Goal: Information Seeking & Learning: Learn about a topic

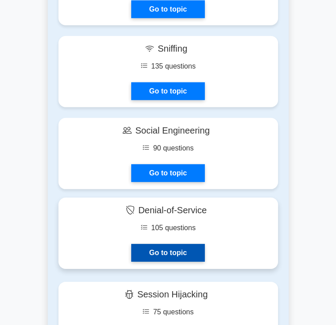
scroll to position [1200, 0]
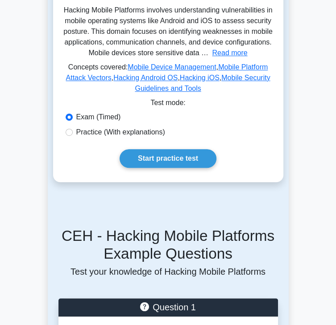
scroll to position [176, 0]
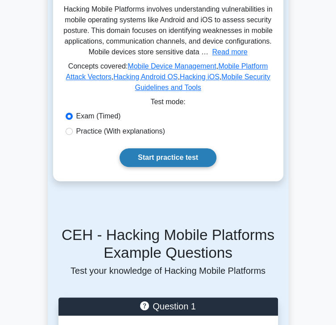
click at [147, 167] on link "Start practice test" at bounding box center [167, 157] width 97 height 19
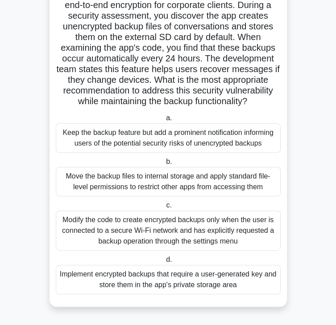
scroll to position [73, 0]
click at [127, 265] on div "Implement encrypted backups that require a user-generated key and store them in…" at bounding box center [168, 279] width 225 height 29
click at [164, 263] on input "d. Implement encrypted backups that require a user-generated key and store them…" at bounding box center [164, 260] width 0 height 6
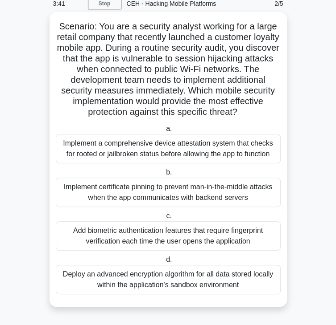
scroll to position [49, 0]
click at [154, 222] on div "Add biometric authentication features that require fingerprint verification eac…" at bounding box center [168, 236] width 225 height 29
click at [164, 214] on input "c. Add biometric authentication features that require fingerprint verification …" at bounding box center [164, 217] width 0 height 6
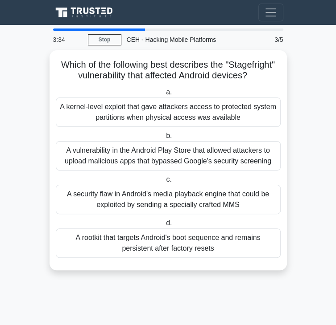
scroll to position [0, 0]
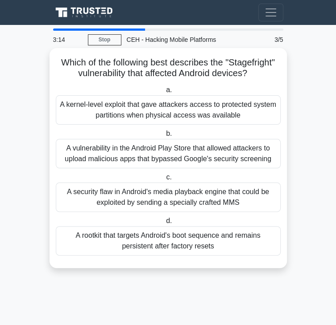
click at [171, 152] on div "A vulnerability in the Android Play Store that allowed attackers to upload mali…" at bounding box center [168, 153] width 225 height 29
click at [164, 137] on input "b. A vulnerability in the Android Play Store that allowed attackers to upload m…" at bounding box center [164, 134] width 0 height 6
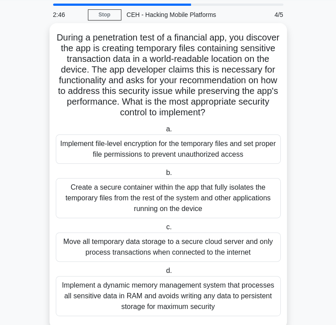
scroll to position [26, 0]
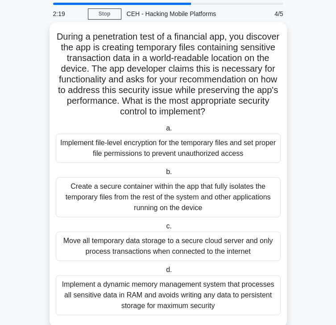
click at [206, 177] on div "Create a secure container within the app that fully isolates the temporary file…" at bounding box center [168, 197] width 225 height 40
click at [164, 169] on input "b. Create a secure container within the app that fully isolates the temporary f…" at bounding box center [164, 172] width 0 height 6
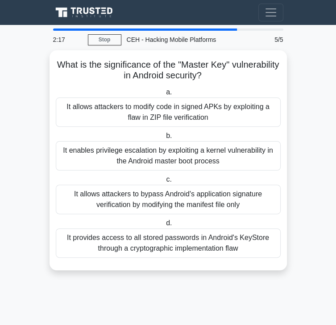
scroll to position [0, 0]
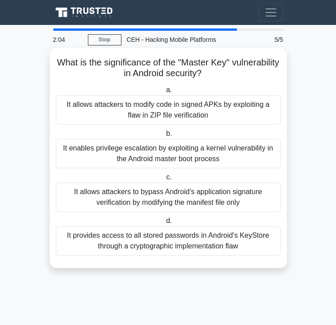
click at [244, 242] on div "It provides access to all stored passwords in Android's KeyStore through a cryp…" at bounding box center [168, 240] width 225 height 29
click at [164, 224] on input "d. It provides access to all stored passwords in Android's KeyStore through a c…" at bounding box center [164, 221] width 0 height 6
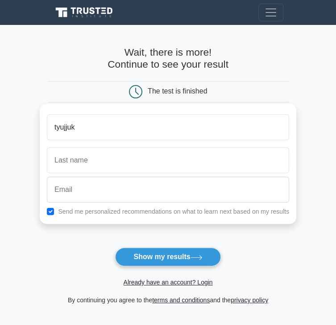
type input "tyujjuk"
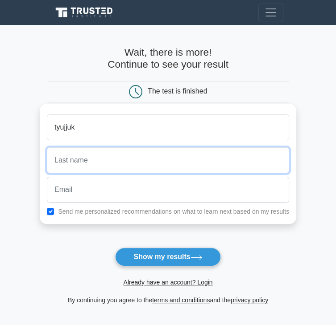
click at [181, 162] on input "text" at bounding box center [168, 161] width 242 height 26
type input "rhegm"
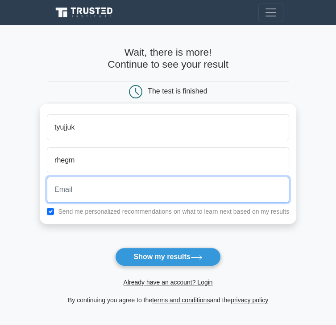
click at [154, 188] on input "email" at bounding box center [168, 190] width 242 height 26
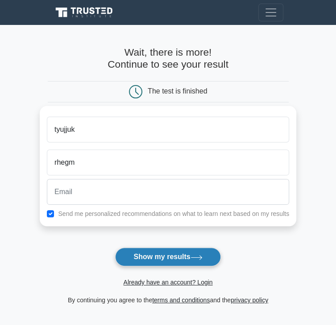
click at [169, 267] on button "Show my results" at bounding box center [167, 257] width 105 height 19
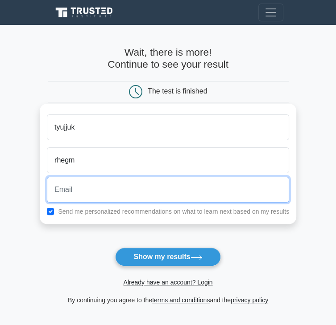
click at [166, 186] on input "email" at bounding box center [168, 190] width 242 height 26
type input "vdnarwane@gmail.com"
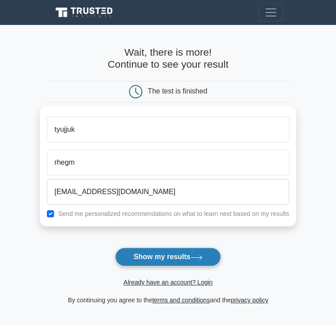
click at [165, 267] on button "Show my results" at bounding box center [167, 257] width 105 height 19
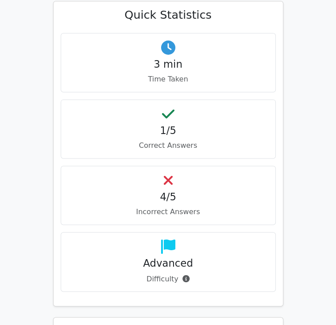
scroll to position [476, 0]
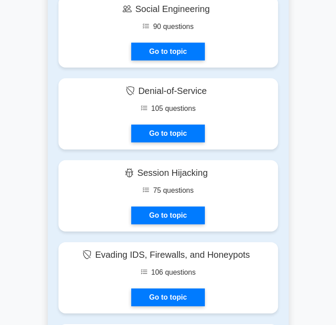
scroll to position [1247, 0]
